Goal: Task Accomplishment & Management: Use online tool/utility

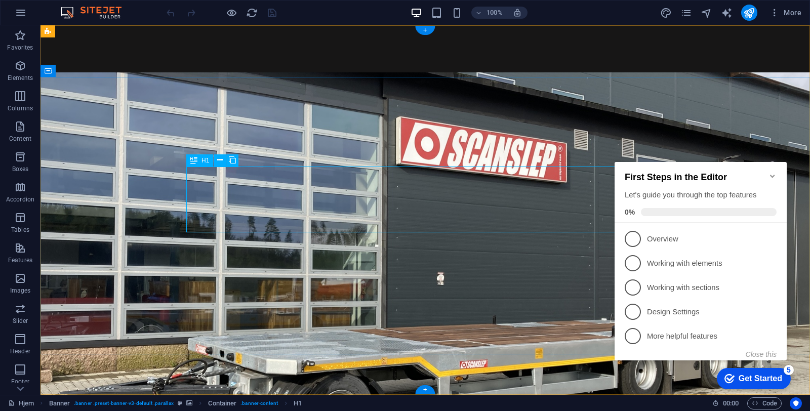
scroll to position [106, 0]
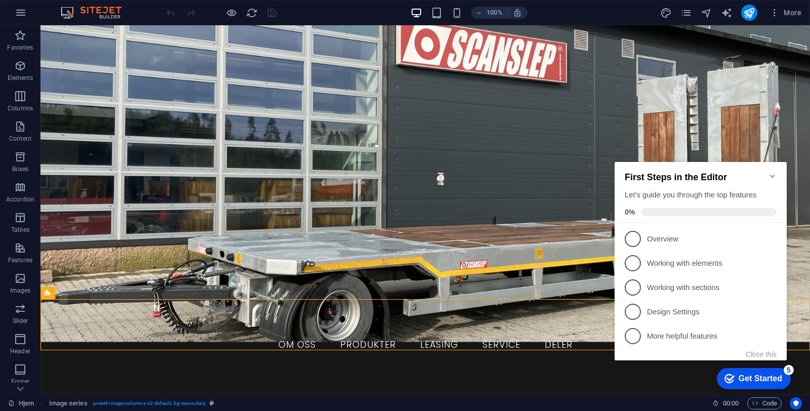
click at [772, 175] on icon "Minimize checklist" at bounding box center [772, 176] width 5 height 3
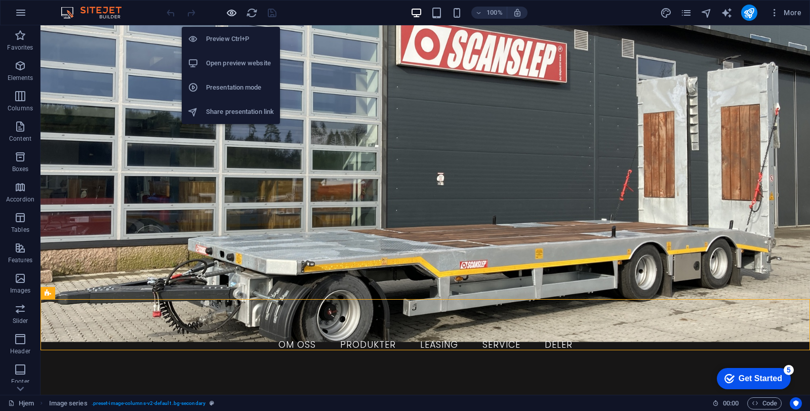
click at [228, 10] on icon "button" at bounding box center [232, 13] width 12 height 12
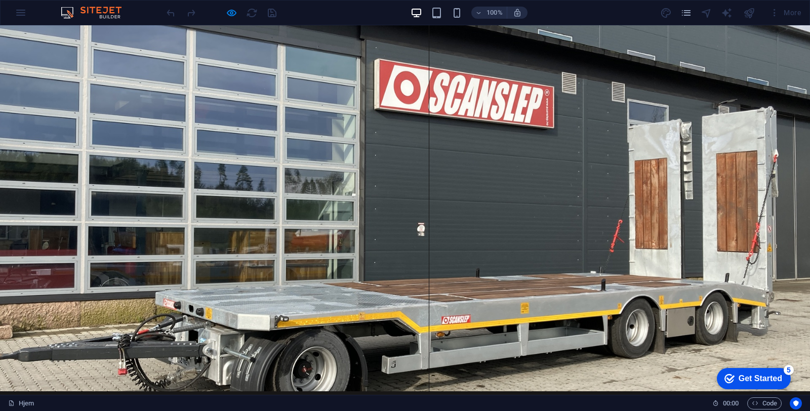
scroll to position [0, 0]
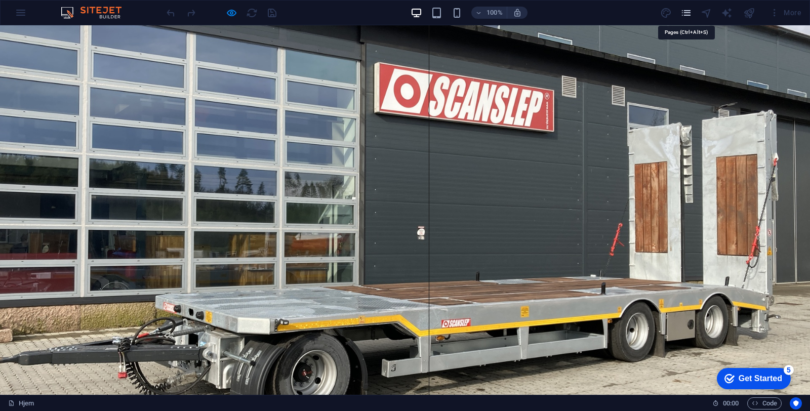
click at [690, 14] on icon "pages" at bounding box center [686, 13] width 12 height 12
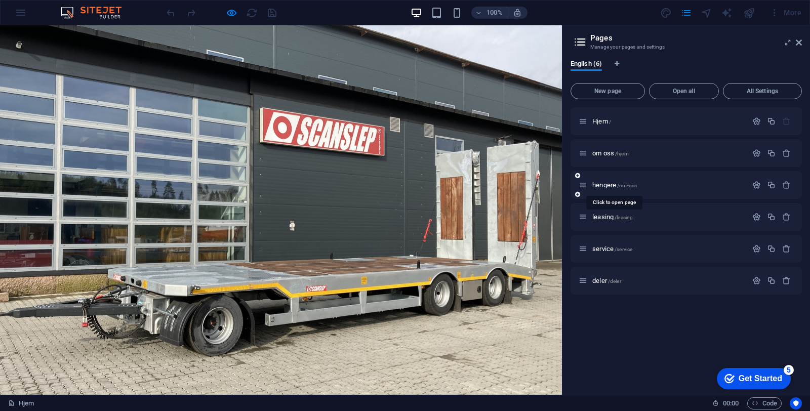
click at [605, 185] on span "hengere /om-oss" at bounding box center [614, 185] width 45 height 8
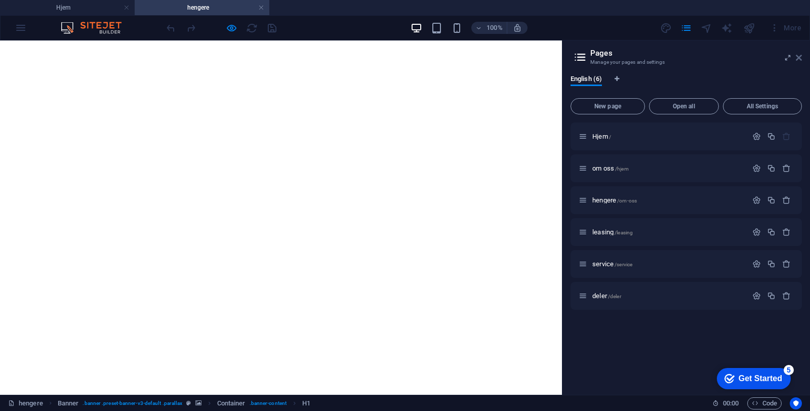
click at [799, 60] on icon at bounding box center [798, 58] width 6 height 8
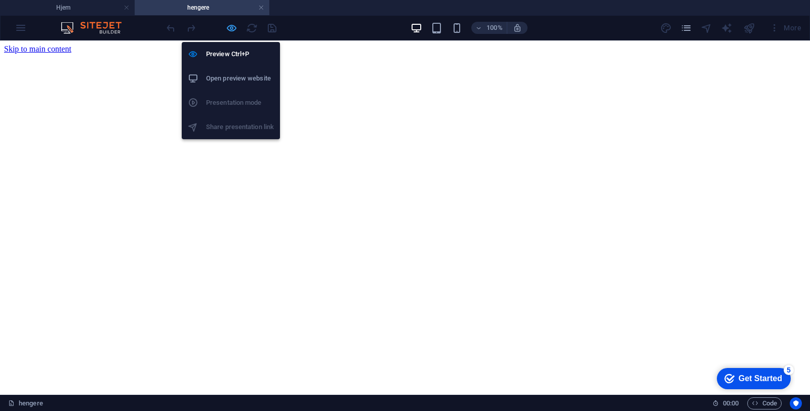
click at [229, 30] on icon "button" at bounding box center [232, 28] width 12 height 12
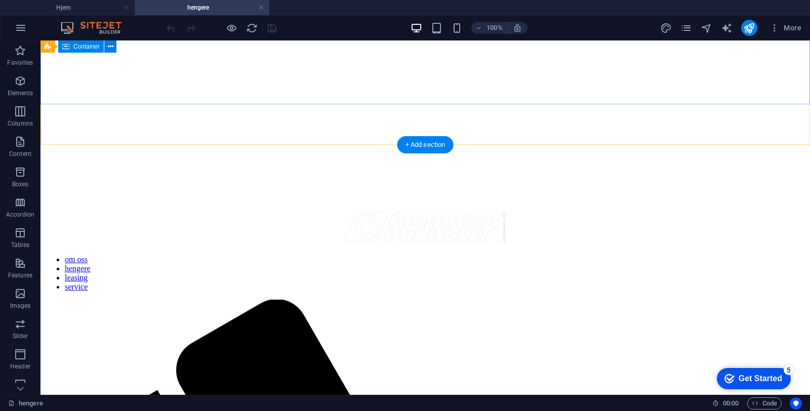
scroll to position [321, 0]
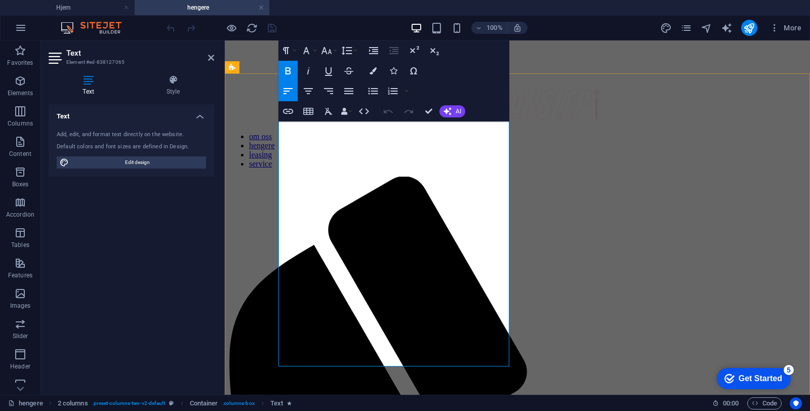
drag, startPoint x: 426, startPoint y: 317, endPoint x: 445, endPoint y: 325, distance: 21.1
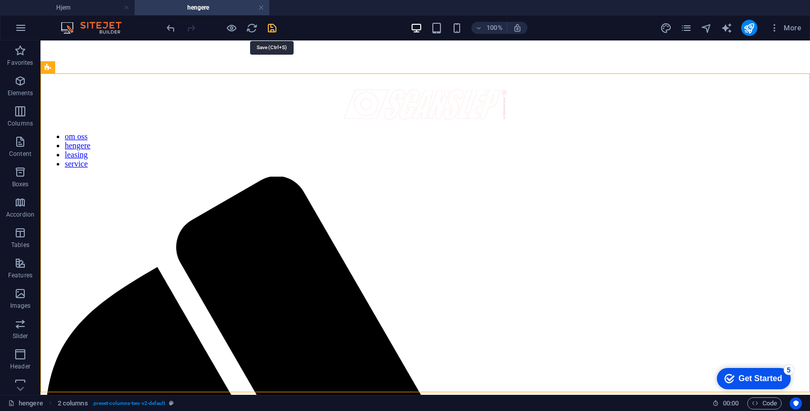
click at [273, 28] on icon "save" at bounding box center [272, 28] width 12 height 12
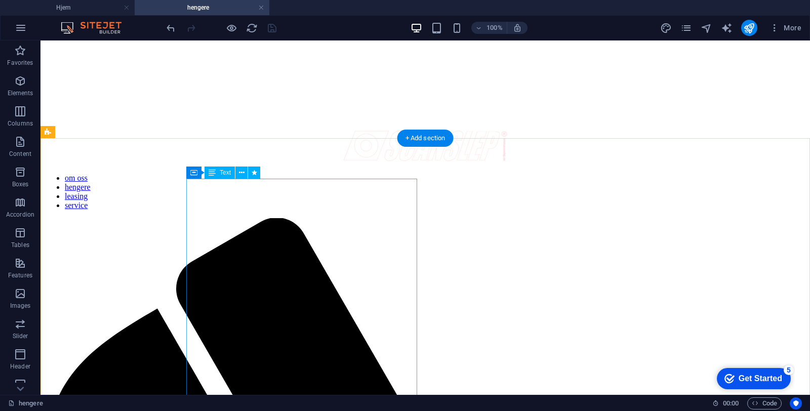
scroll to position [0, 0]
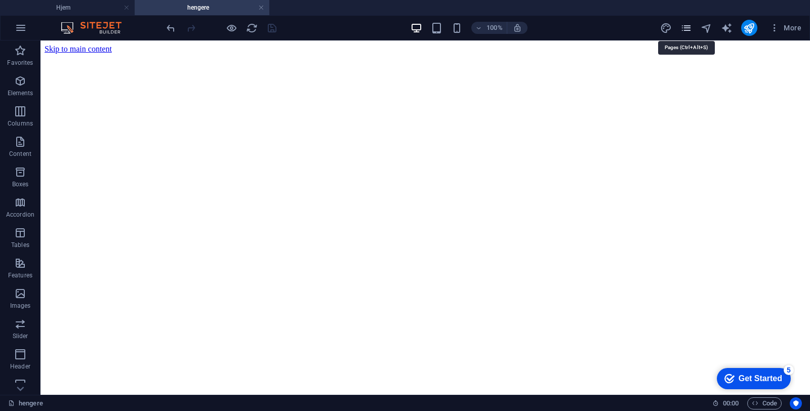
click at [688, 27] on icon "pages" at bounding box center [686, 28] width 12 height 12
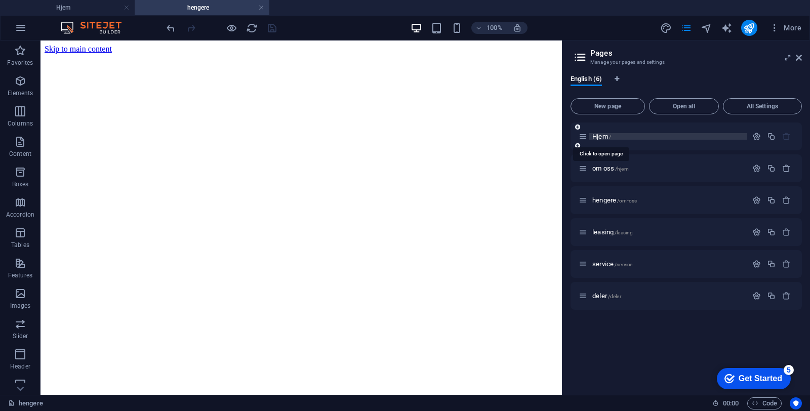
click at [599, 136] on span "Hjem /" at bounding box center [601, 137] width 19 height 8
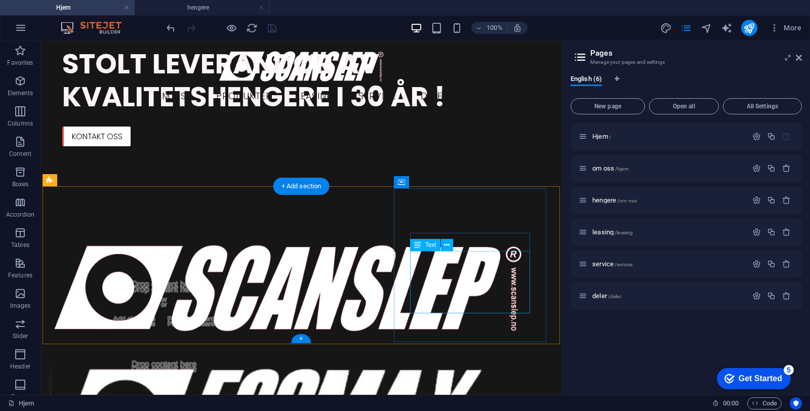
scroll to position [416, 0]
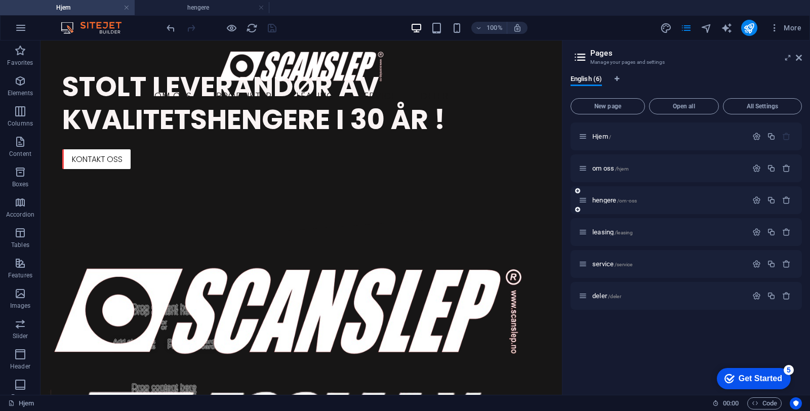
click at [602, 169] on span "om oss /hjem" at bounding box center [610, 168] width 36 height 8
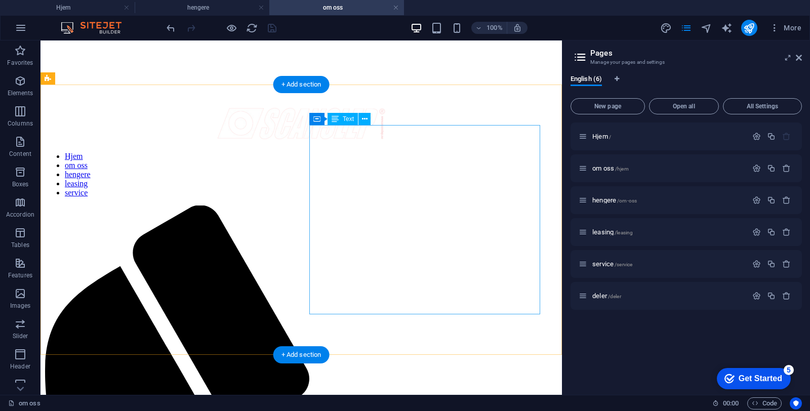
scroll to position [299, 0]
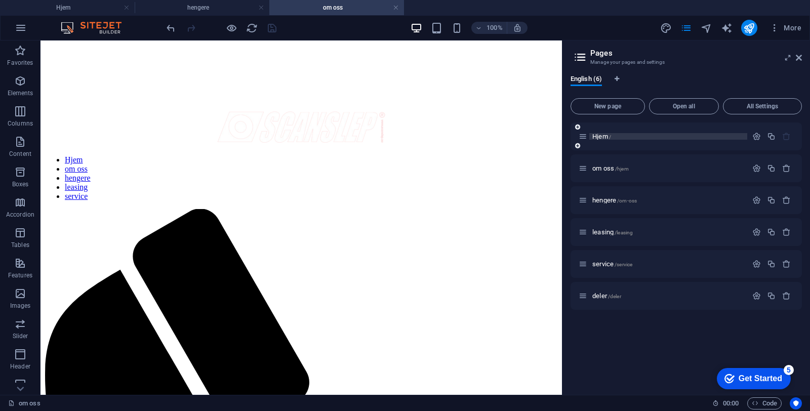
click at [602, 138] on span "Hjem /" at bounding box center [601, 137] width 19 height 8
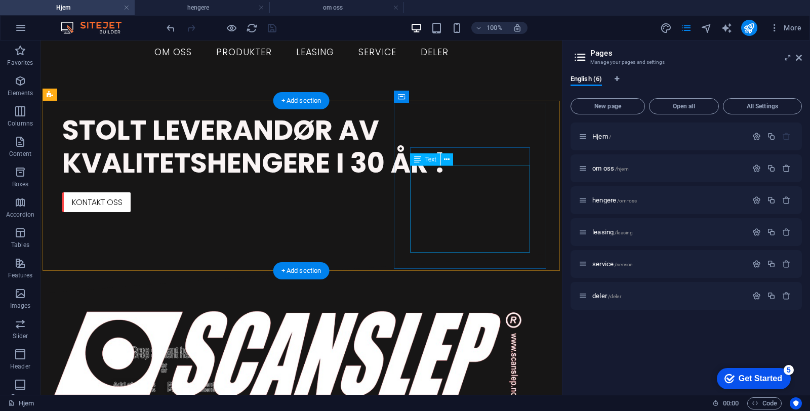
scroll to position [399, 0]
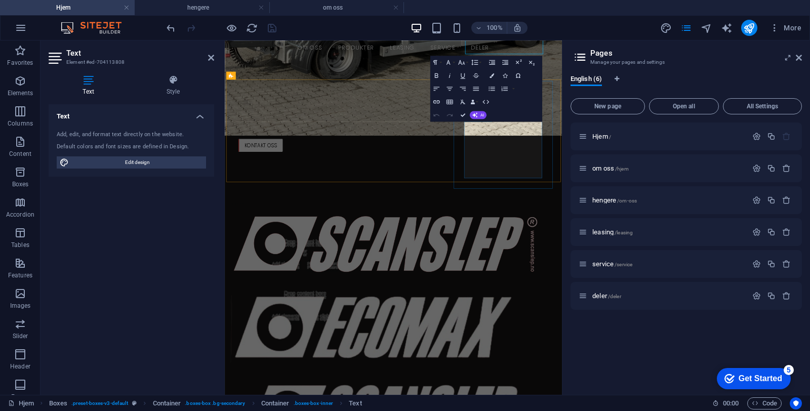
scroll to position [590, 0]
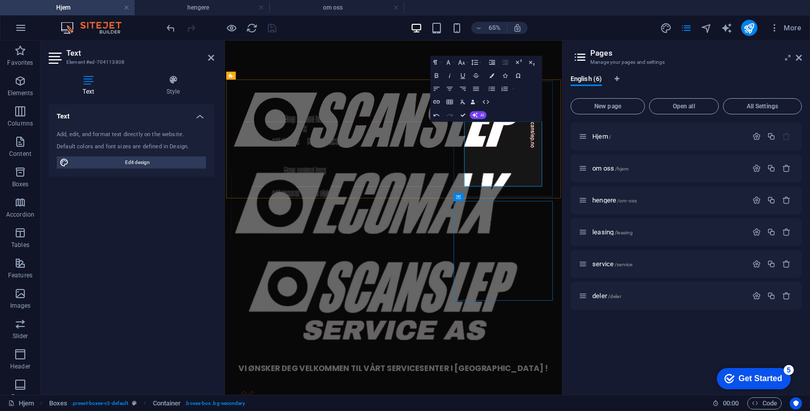
scroll to position [399, 0]
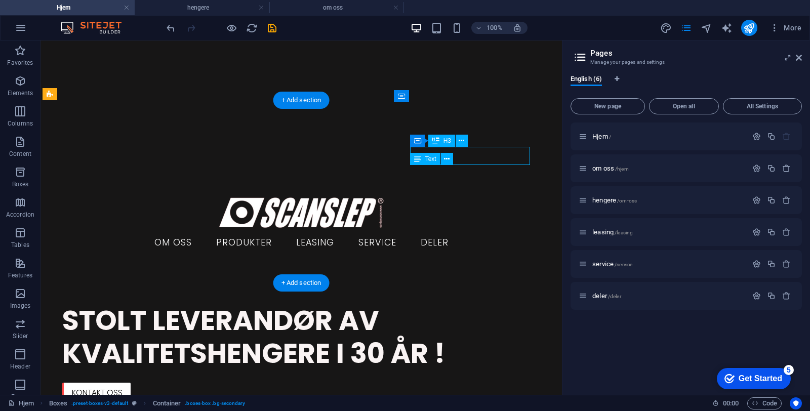
scroll to position [590, 0]
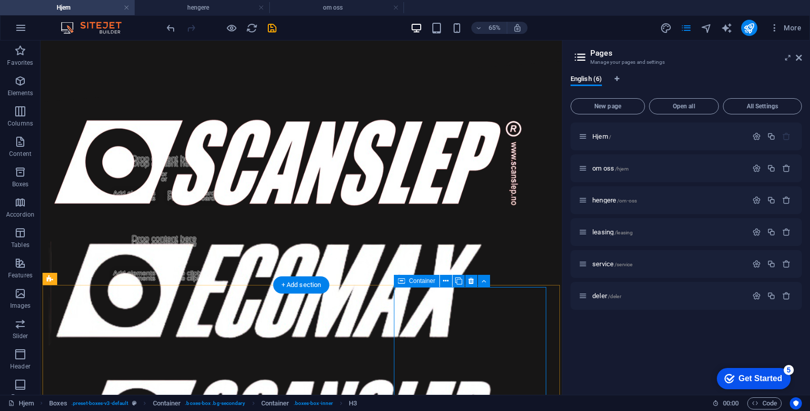
scroll to position [399, 0]
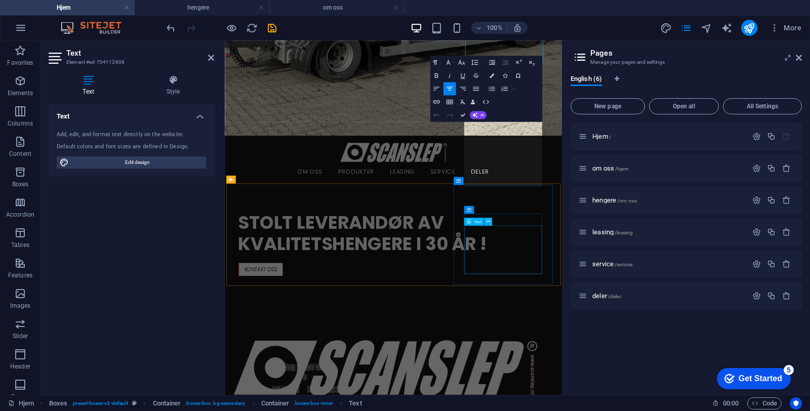
scroll to position [590, 0]
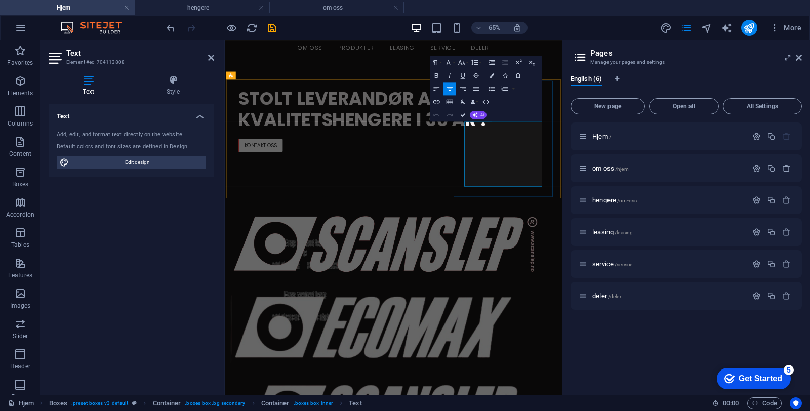
drag, startPoint x: 656, startPoint y: 247, endPoint x: 663, endPoint y: 235, distance: 13.8
drag, startPoint x: 701, startPoint y: 233, endPoint x: 677, endPoint y: 234, distance: 23.8
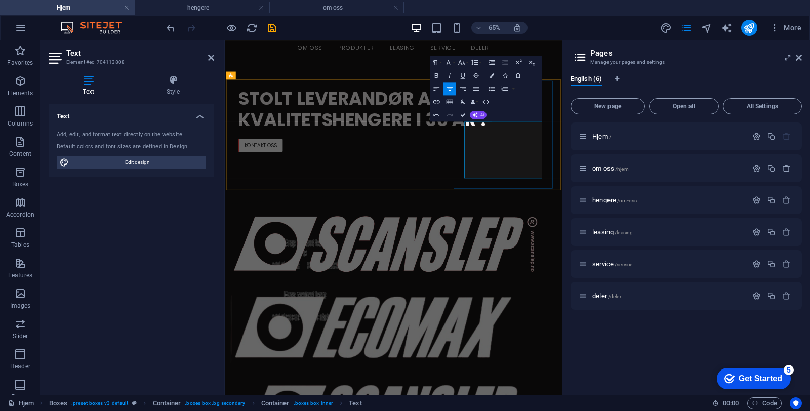
drag, startPoint x: 624, startPoint y: 233, endPoint x: 614, endPoint y: 235, distance: 10.4
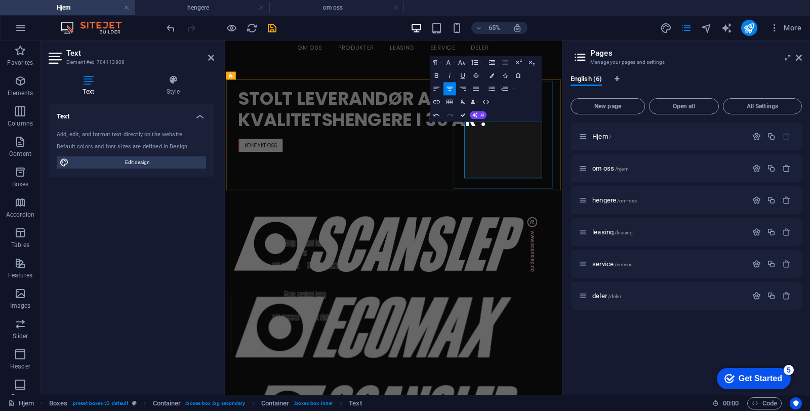
drag, startPoint x: 697, startPoint y: 246, endPoint x: 650, endPoint y: 233, distance: 49.0
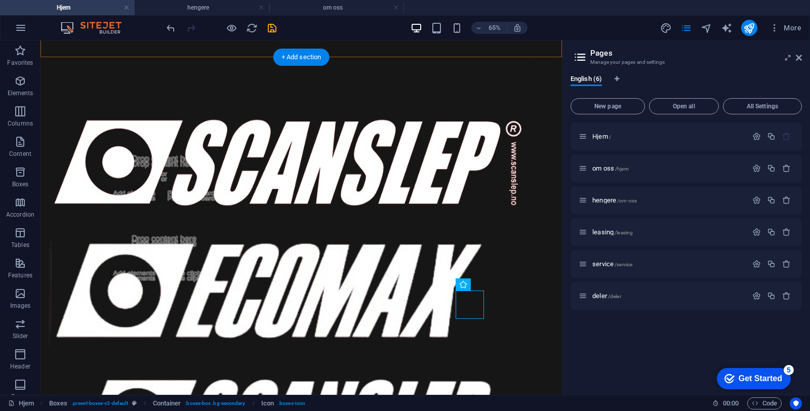
scroll to position [399, 0]
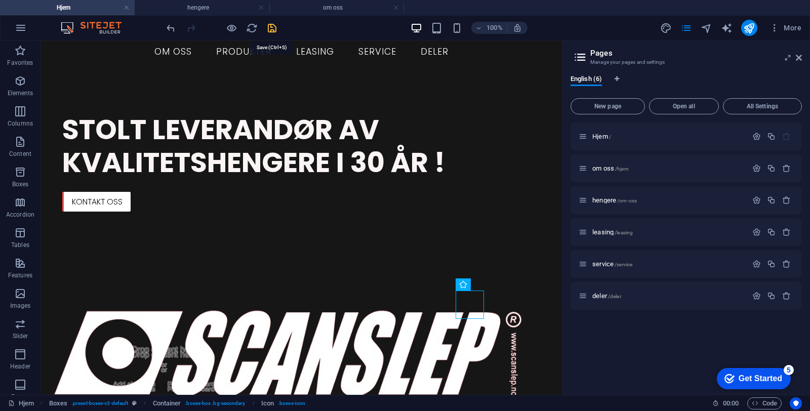
drag, startPoint x: 271, startPoint y: 31, endPoint x: 279, endPoint y: 19, distance: 14.6
click at [271, 31] on icon "save" at bounding box center [272, 28] width 12 height 12
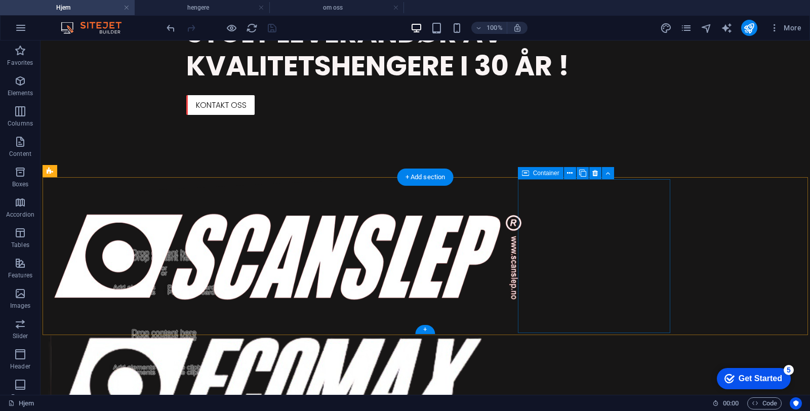
scroll to position [496, 0]
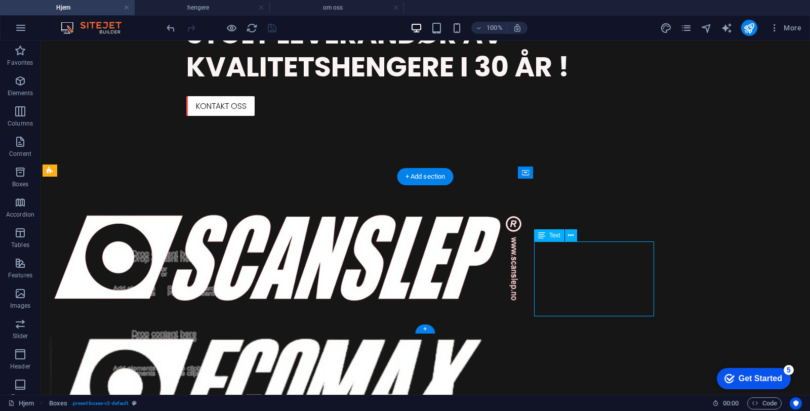
drag, startPoint x: 599, startPoint y: 268, endPoint x: 415, endPoint y: 266, distance: 183.2
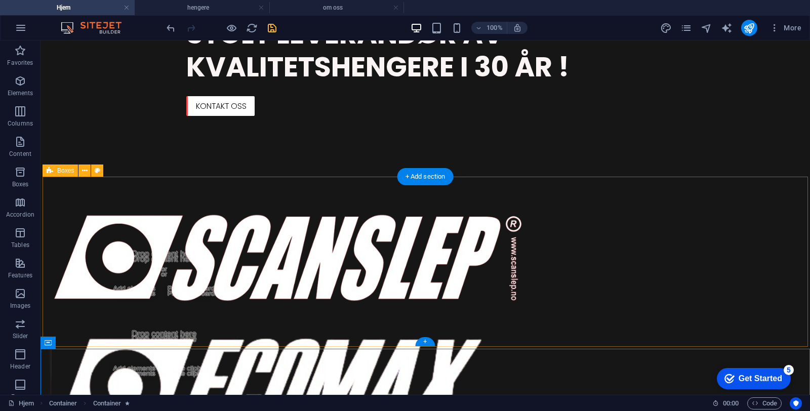
scroll to position [489, 0]
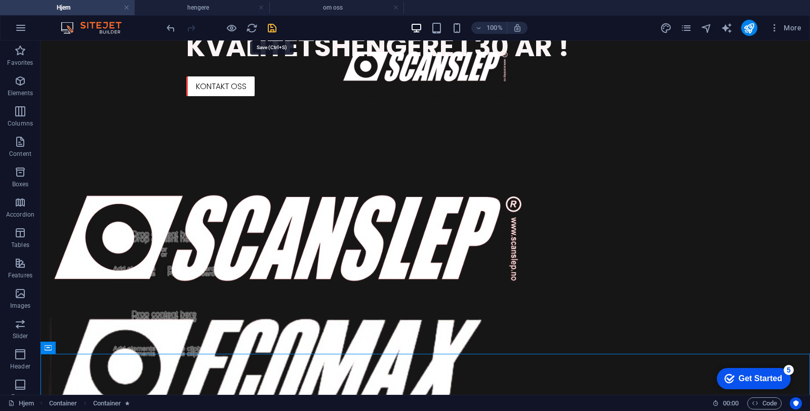
click at [272, 27] on icon "save" at bounding box center [272, 28] width 12 height 12
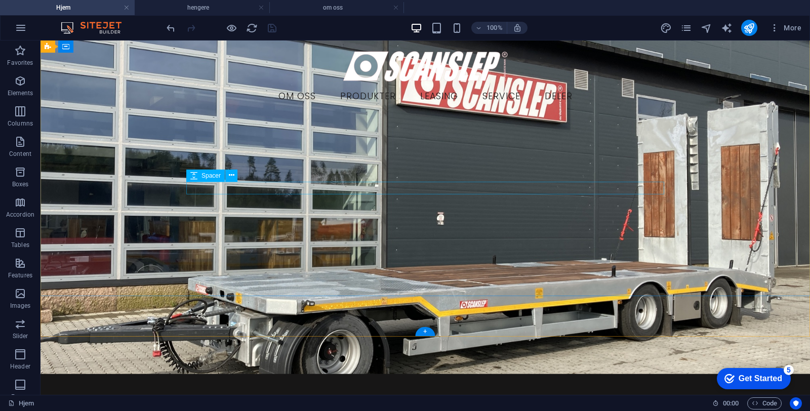
scroll to position [0, 0]
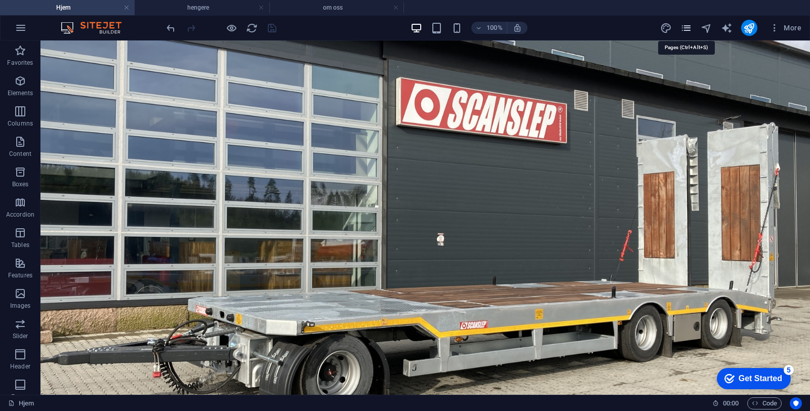
click at [683, 26] on icon "pages" at bounding box center [686, 28] width 12 height 12
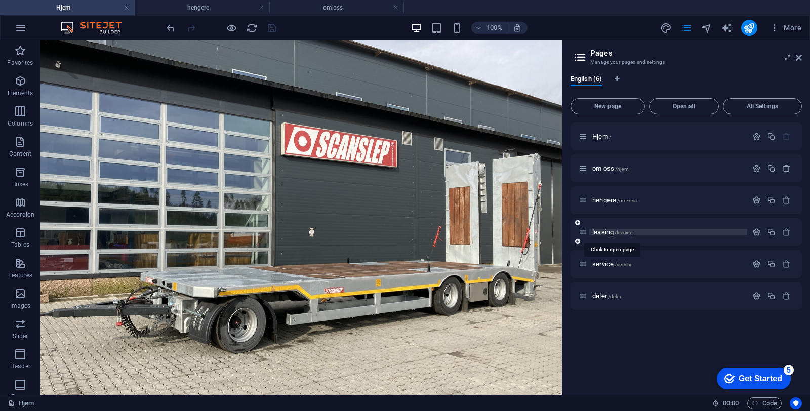
click at [601, 234] on span "leasing /leasing" at bounding box center [612, 232] width 40 height 8
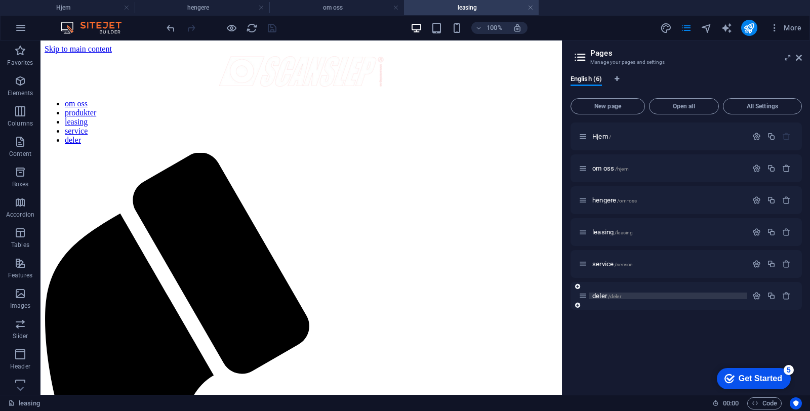
click at [599, 296] on span "deler /deler" at bounding box center [606, 296] width 29 height 8
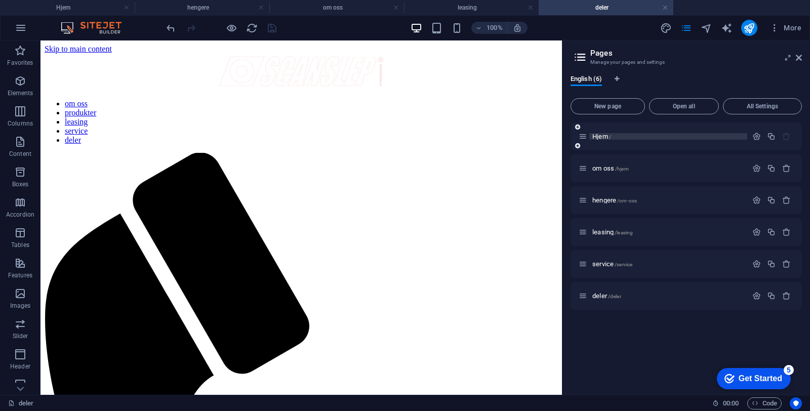
click at [599, 138] on span "Hjem /" at bounding box center [601, 137] width 19 height 8
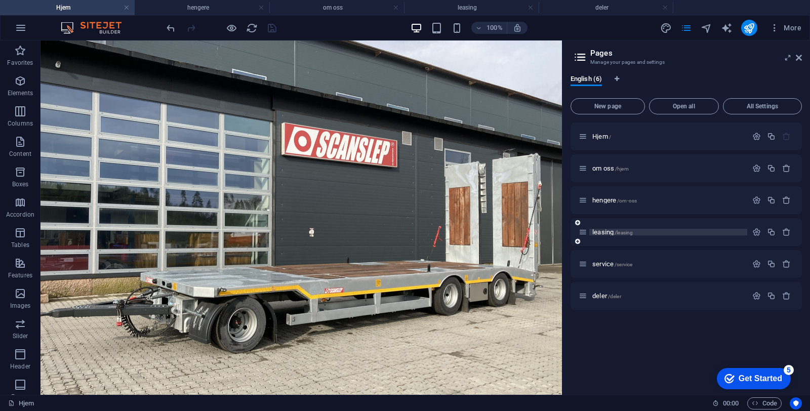
click at [599, 233] on span "leasing /leasing" at bounding box center [612, 232] width 40 height 8
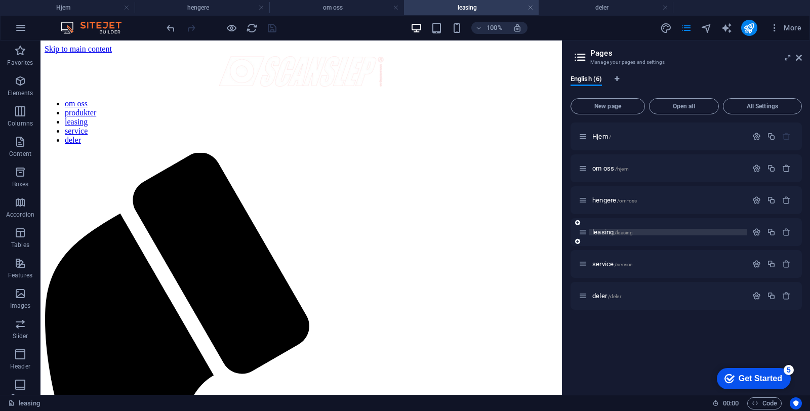
click at [602, 232] on span "leasing /leasing" at bounding box center [612, 232] width 40 height 8
click at [601, 232] on span "leasing /leasing" at bounding box center [612, 232] width 40 height 8
click at [602, 232] on span "leasing /leasing" at bounding box center [612, 232] width 40 height 8
click at [609, 232] on span "leasing /leasing" at bounding box center [612, 232] width 40 height 8
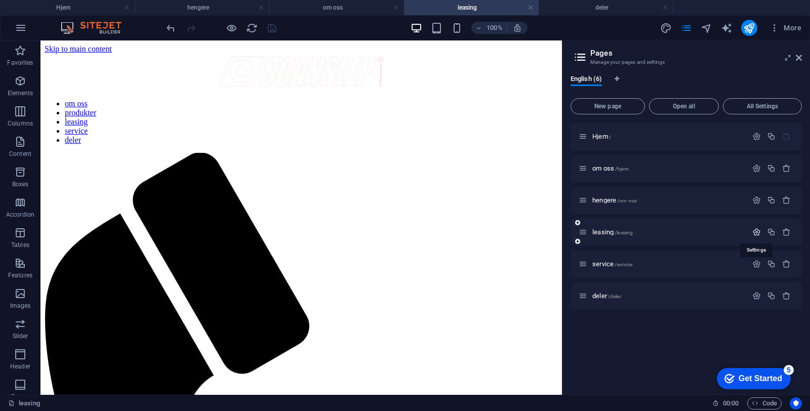
click at [753, 230] on icon "button" at bounding box center [756, 232] width 9 height 9
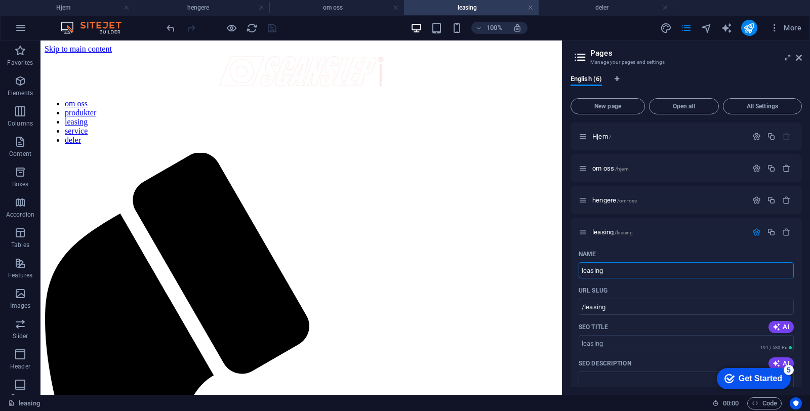
drag, startPoint x: 654, startPoint y: 316, endPoint x: 537, endPoint y: 261, distance: 129.3
type input "fin"
type input "/"
type input "finan"
type input "/fina"
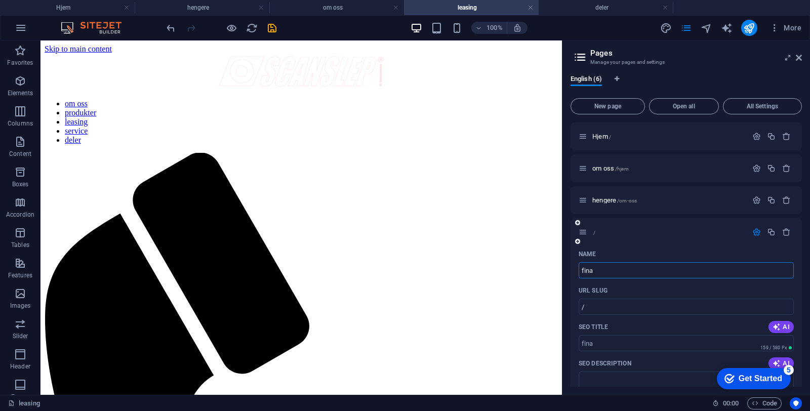
type input "fina"
type input "finansi"
type input "/finan"
type input "finan"
type input "finansiering"
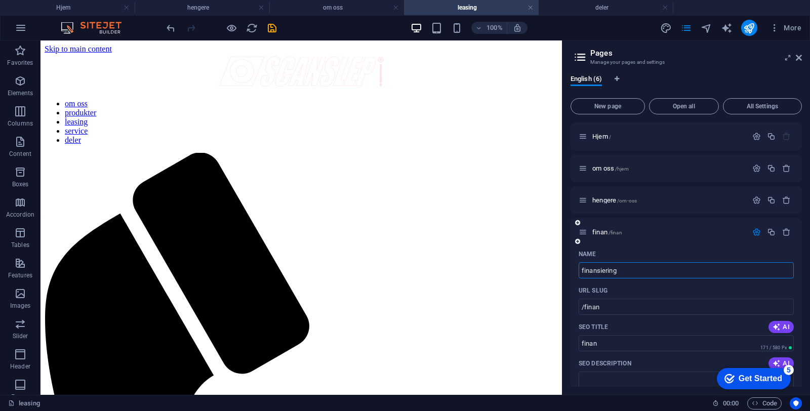
type input "/finansiering"
type input "finansiering"
click at [683, 235] on div "finansiering /finansiering" at bounding box center [662, 232] width 169 height 12
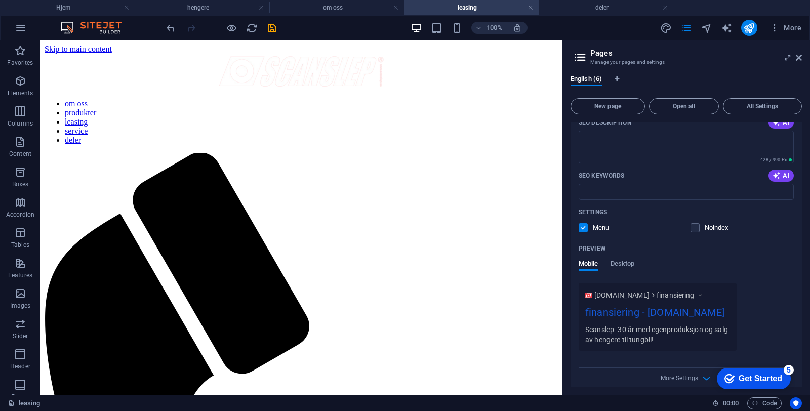
scroll to position [314, 0]
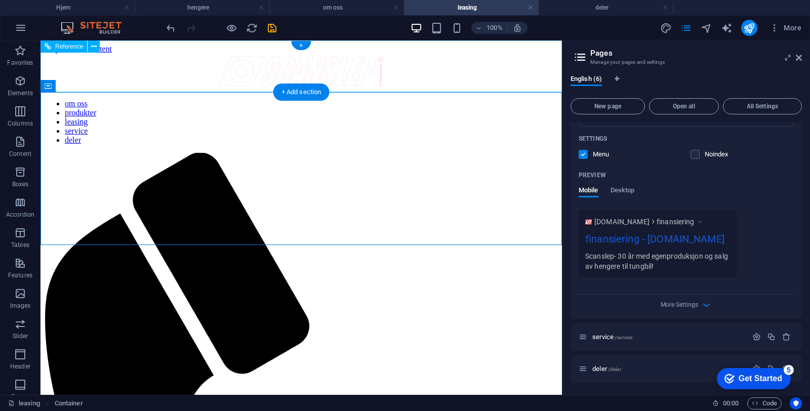
click at [391, 99] on nav "om oss produkter leasing service deler" at bounding box center [301, 122] width 513 height 46
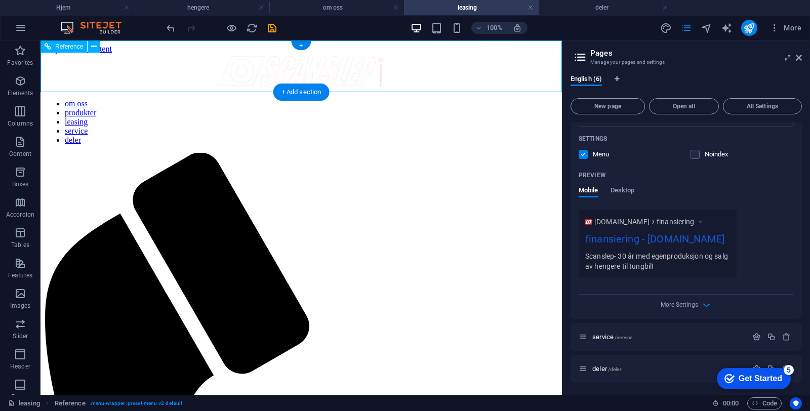
click at [391, 99] on nav "om oss produkter leasing service deler" at bounding box center [301, 122] width 513 height 46
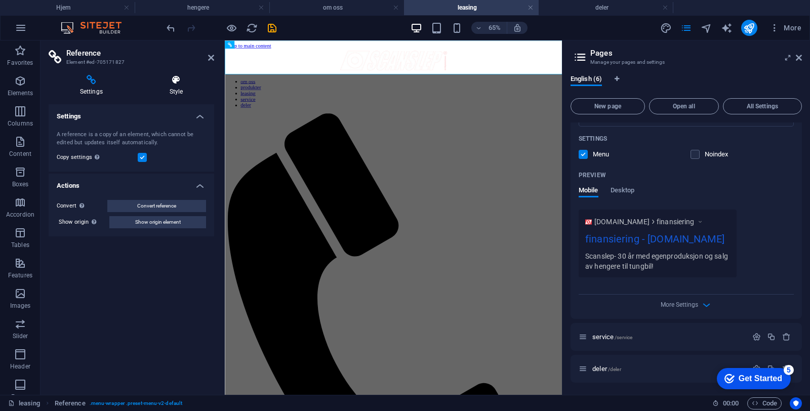
click at [180, 85] on h4 "Style" at bounding box center [176, 85] width 76 height 21
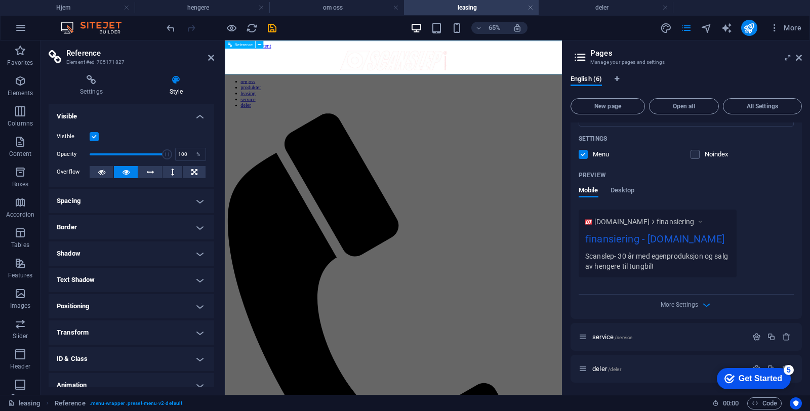
click at [575, 99] on nav "om oss produkter leasing service deler" at bounding box center [484, 122] width 511 height 46
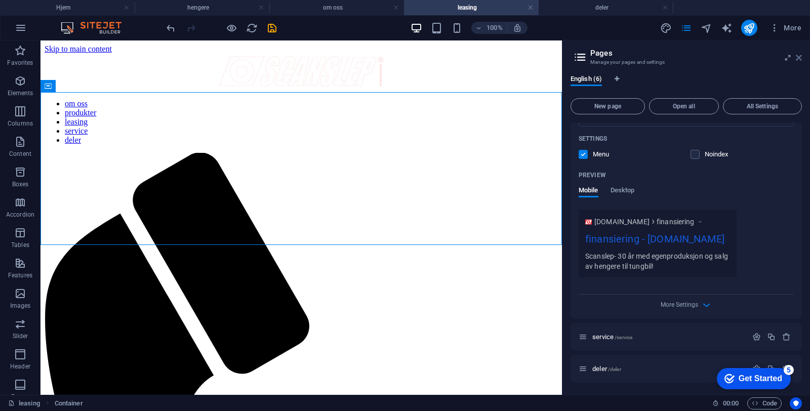
drag, startPoint x: 800, startPoint y: 59, endPoint x: 401, endPoint y: 3, distance: 402.7
click at [800, 59] on icon at bounding box center [798, 58] width 6 height 8
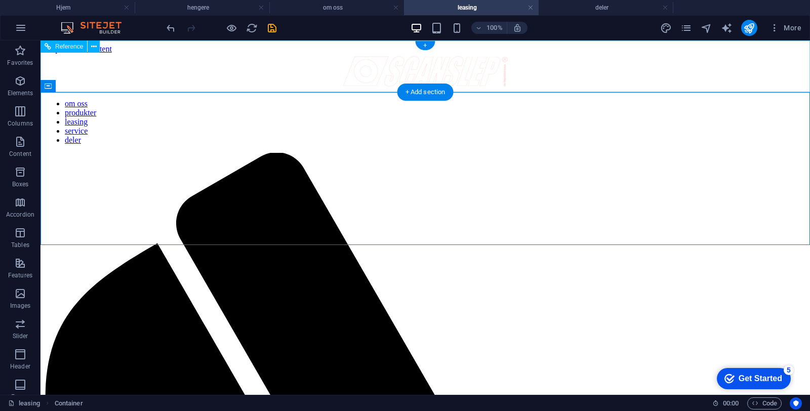
click at [367, 99] on nav "om oss produkter leasing service deler" at bounding box center [425, 122] width 761 height 46
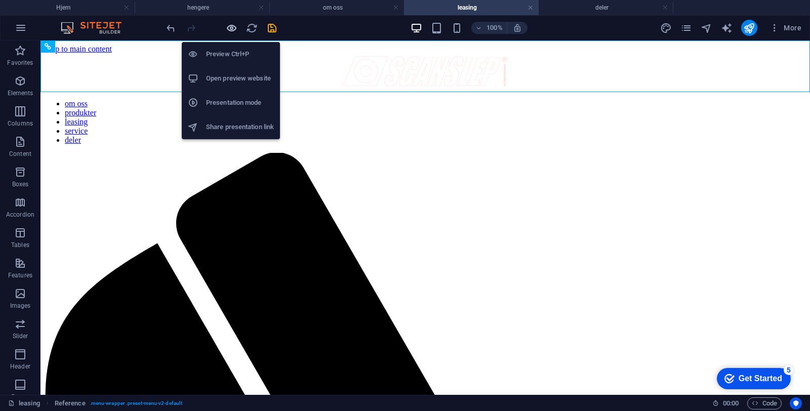
click at [234, 31] on icon "button" at bounding box center [232, 28] width 12 height 12
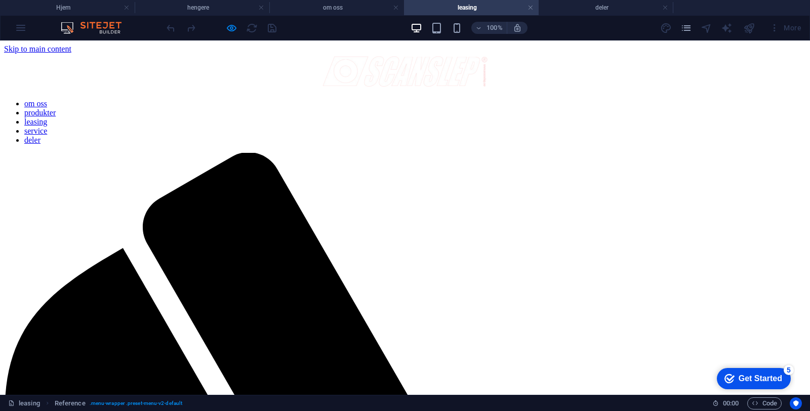
click at [321, 80] on img at bounding box center [405, 71] width 168 height 35
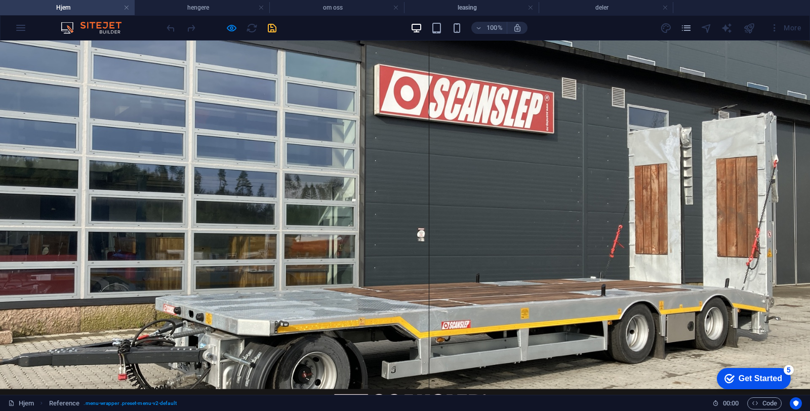
scroll to position [4, 0]
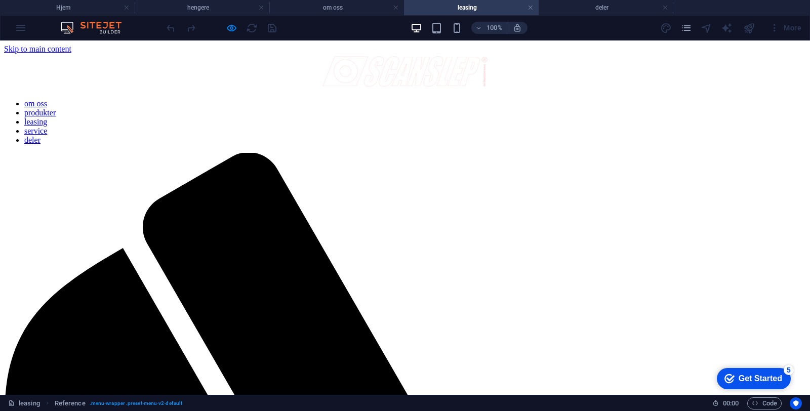
scroll to position [0, 0]
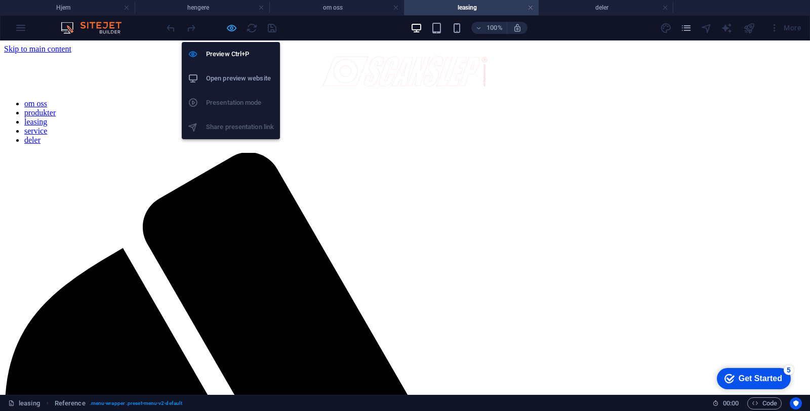
click at [232, 31] on icon "button" at bounding box center [232, 28] width 12 height 12
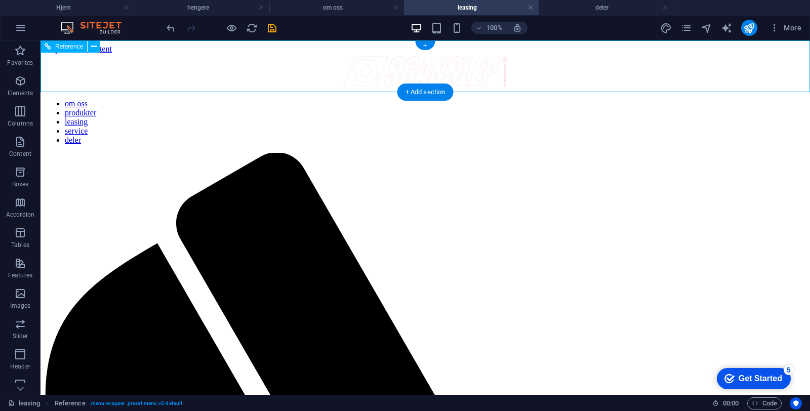
click at [520, 99] on nav "om oss produkter leasing service deler" at bounding box center [425, 122] width 761 height 46
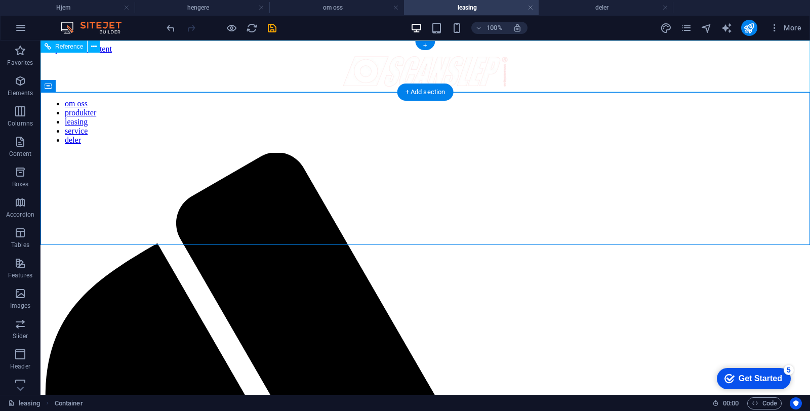
click at [455, 99] on nav "om oss produkter leasing service deler" at bounding box center [425, 122] width 761 height 46
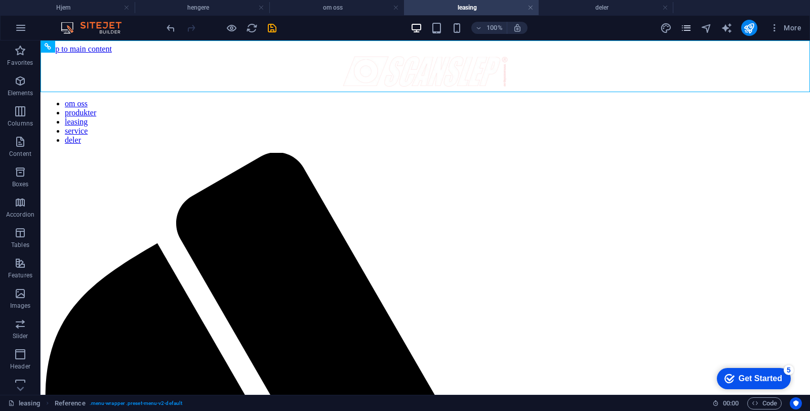
click at [691, 27] on icon "pages" at bounding box center [686, 28] width 12 height 12
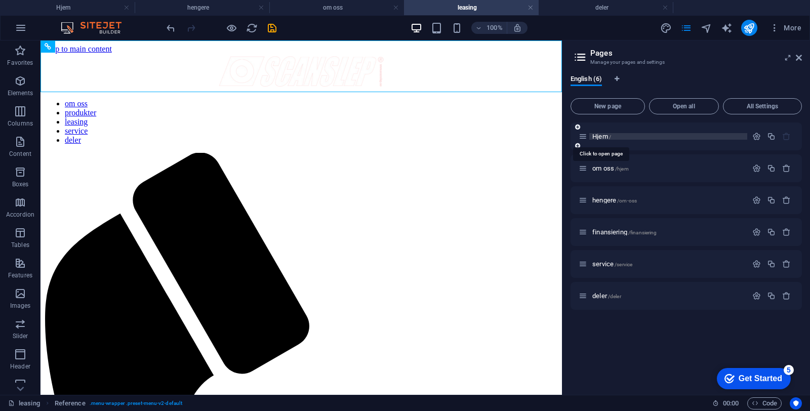
click at [604, 138] on span "Hjem /" at bounding box center [601, 137] width 19 height 8
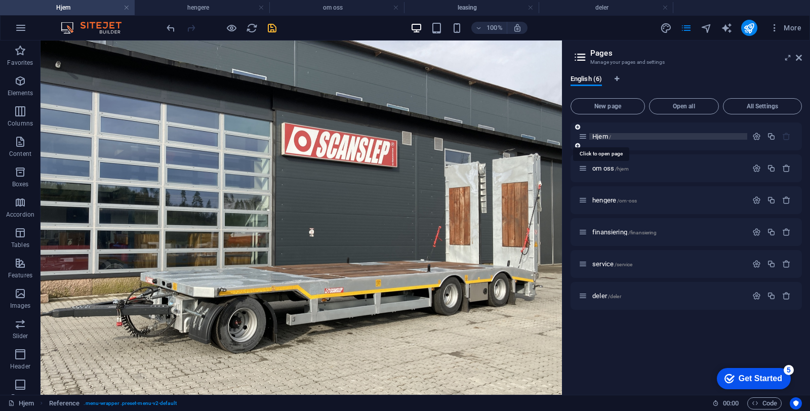
scroll to position [4, 0]
